Goal: Information Seeking & Learning: Learn about a topic

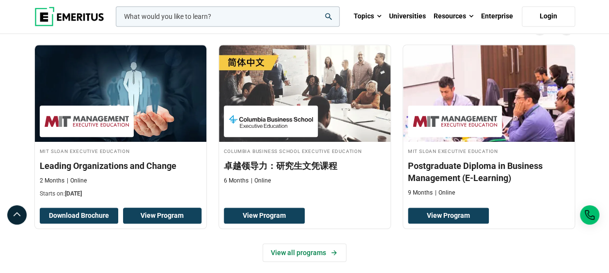
scroll to position [291, 0]
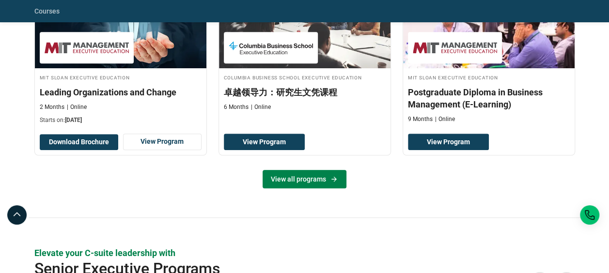
click at [286, 172] on link "View all programs" at bounding box center [305, 179] width 84 height 18
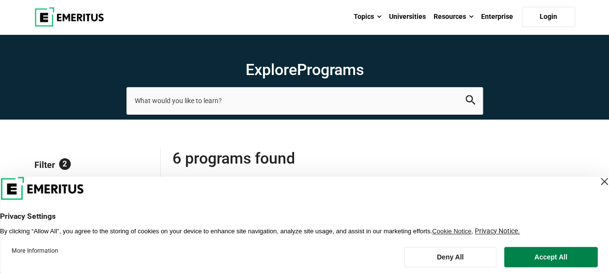
click at [567, 252] on button "Accept All" at bounding box center [551, 257] width 94 height 20
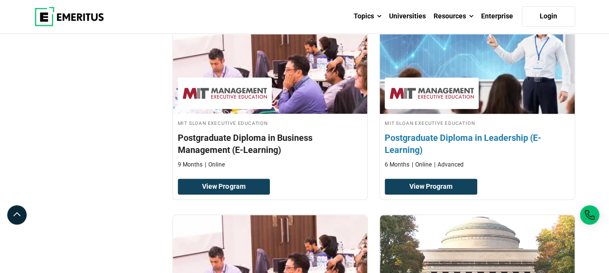
scroll to position [339, 0]
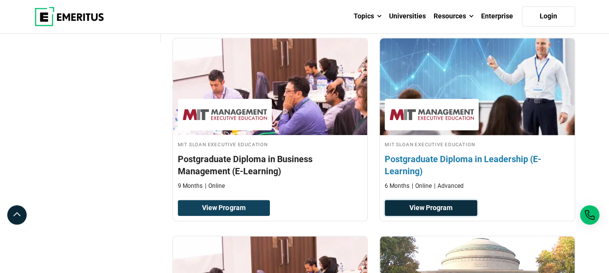
click at [439, 202] on link "View Program" at bounding box center [431, 208] width 93 height 16
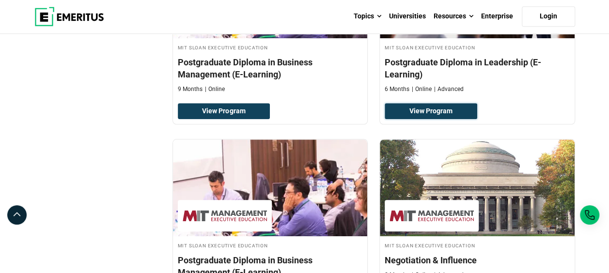
scroll to position [581, 0]
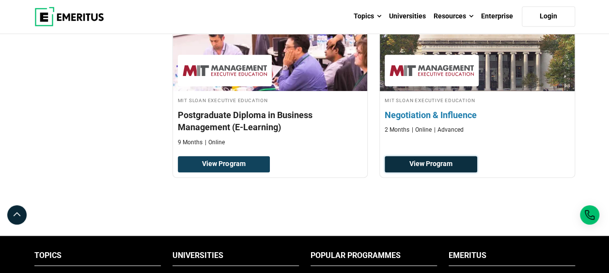
click at [415, 164] on link "View Program" at bounding box center [431, 164] width 93 height 16
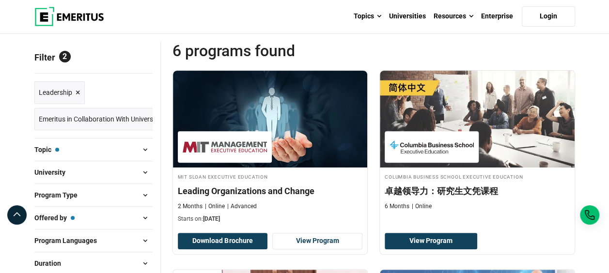
scroll to position [0, 0]
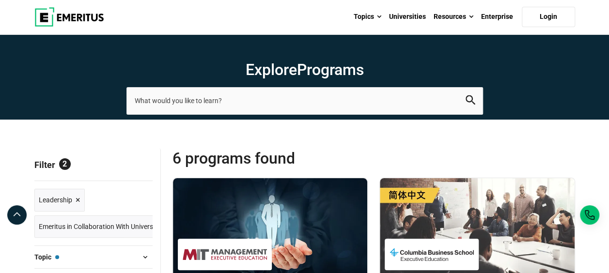
click at [133, 221] on span "Emeritus in Collaboration With Universities" at bounding box center [102, 226] width 126 height 11
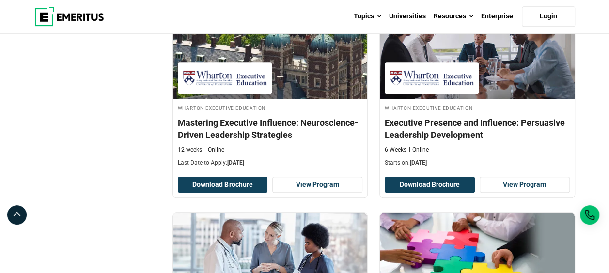
scroll to position [388, 0]
